Goal: Navigation & Orientation: Find specific page/section

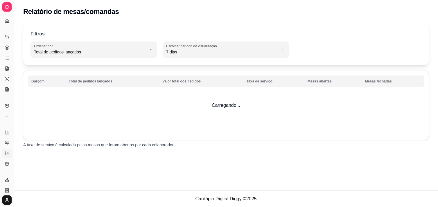
select select "TOTAL_OF_ORDERS"
select select "7"
click at [6, 140] on icon at bounding box center [7, 142] width 5 height 5
select select "30"
select select "HIGHEST_TOTAL_SPENT_WITH_ORDERS"
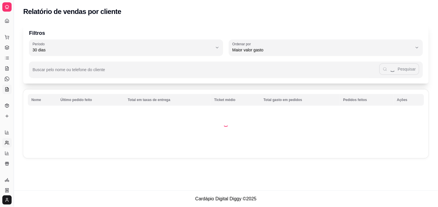
click at [5, 90] on icon at bounding box center [7, 89] width 5 height 5
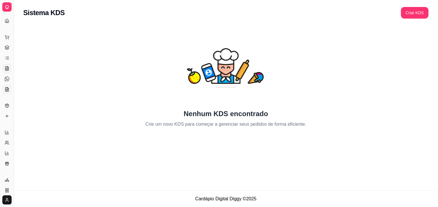
click at [5, 71] on icon at bounding box center [7, 68] width 5 height 5
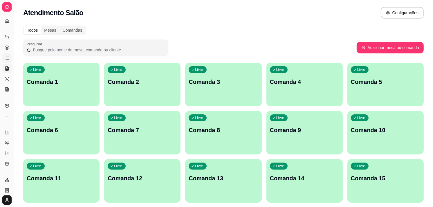
click at [5, 59] on icon at bounding box center [7, 58] width 5 height 5
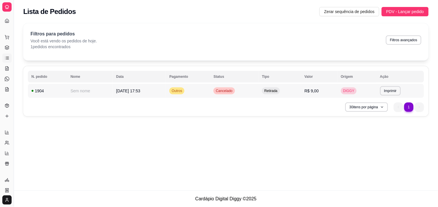
click at [133, 94] on td "[DATE] 17:53" at bounding box center [139, 91] width 53 height 14
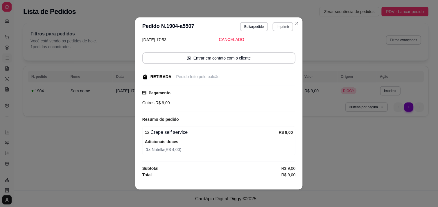
scroll to position [1, 0]
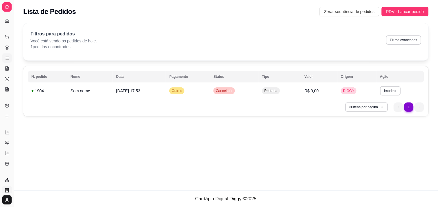
click at [5, 190] on icon at bounding box center [7, 190] width 5 height 5
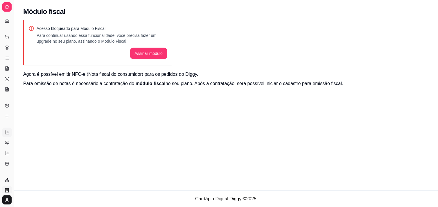
click at [4, 132] on link "Relatórios de vendas" at bounding box center [6, 132] width 9 height 9
select select "ALL"
select select "0"
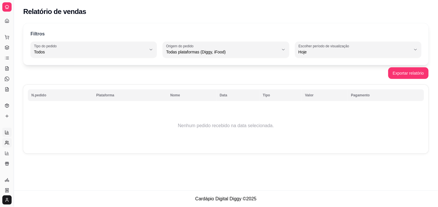
click at [7, 141] on circle at bounding box center [6, 141] width 1 height 1
select select "30"
select select "HIGHEST_TOTAL_SPENT_WITH_ORDERS"
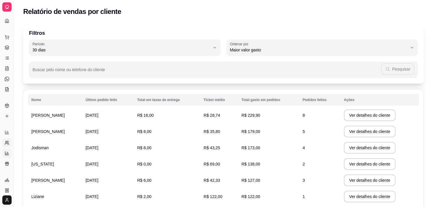
click at [5, 149] on link "Relatório de mesas" at bounding box center [6, 153] width 9 height 9
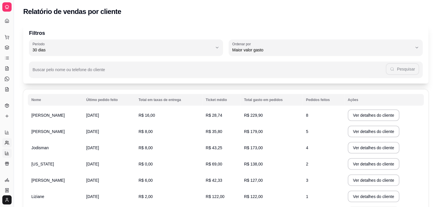
select select "TOTAL_OF_ORDERS"
select select "7"
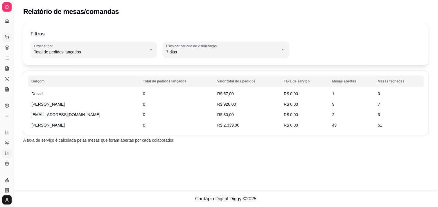
click at [6, 39] on button "Pedidos balcão (PDV)" at bounding box center [6, 37] width 9 height 9
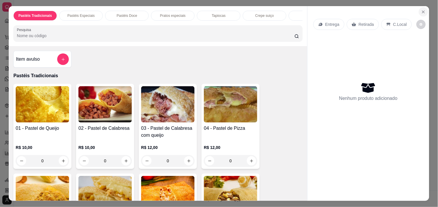
click at [425, 8] on button "Close" at bounding box center [422, 11] width 9 height 9
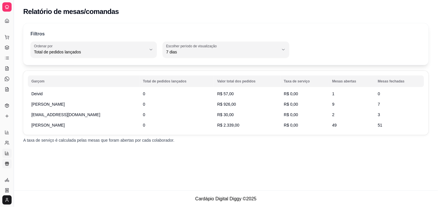
click at [7, 162] on icon at bounding box center [7, 163] width 5 height 5
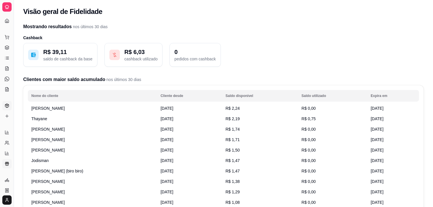
click at [8, 104] on icon at bounding box center [6, 106] width 3 height 4
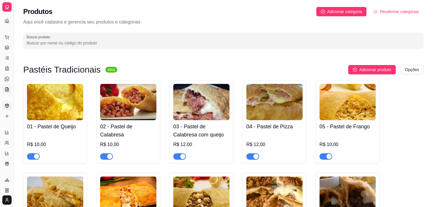
click at [7, 87] on icon at bounding box center [7, 89] width 5 height 5
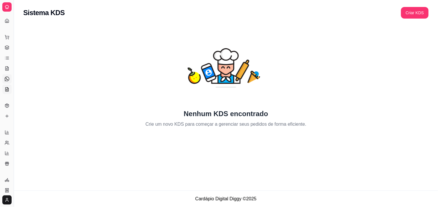
click at [5, 77] on icon at bounding box center [7, 79] width 5 height 5
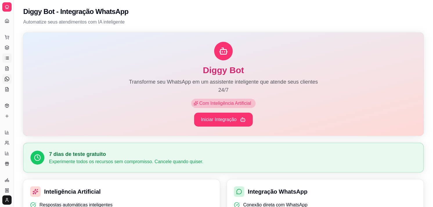
click at [7, 57] on icon at bounding box center [7, 58] width 5 height 5
